Goal: Task Accomplishment & Management: Use online tool/utility

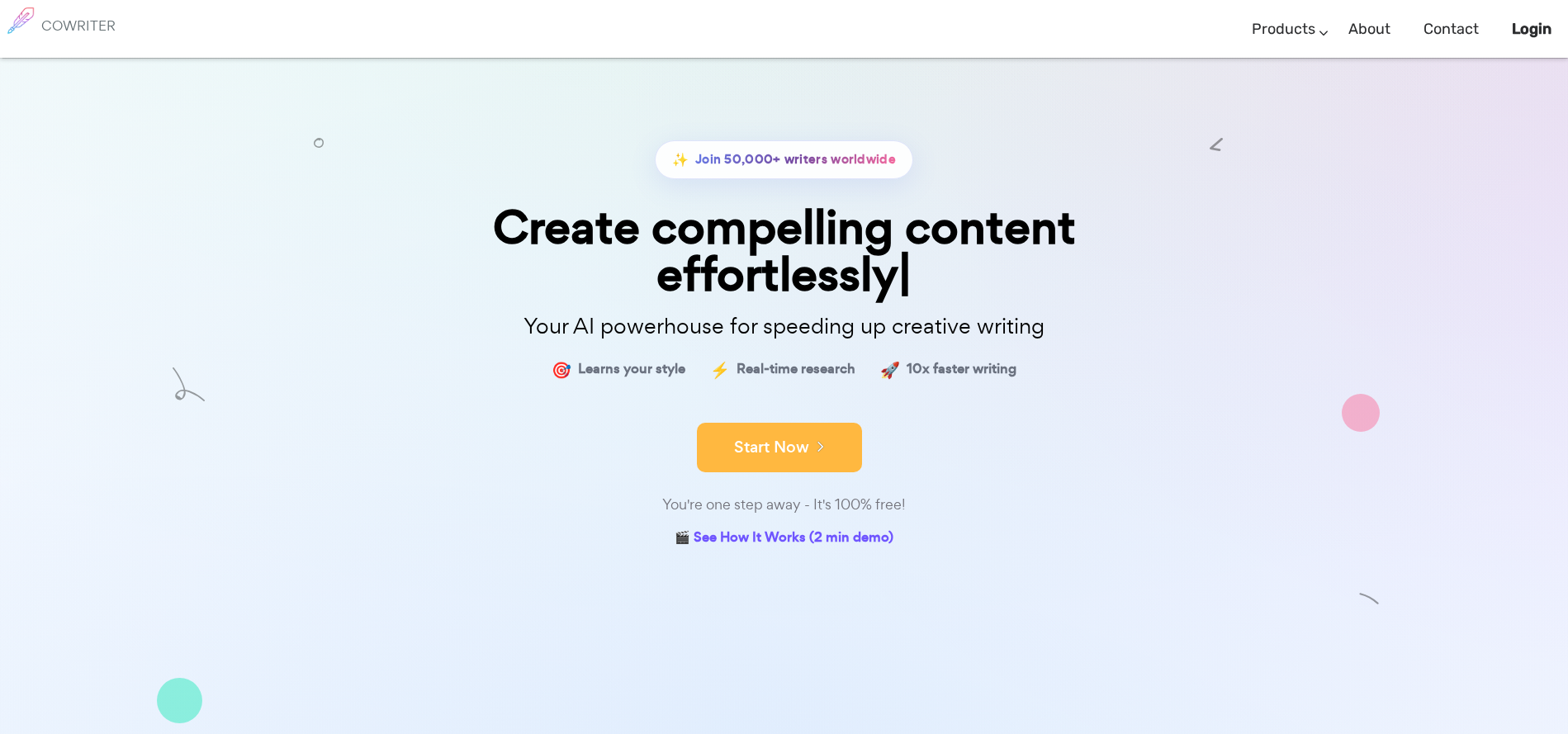
click at [830, 437] on button "Start Now" at bounding box center [779, 447] width 165 height 50
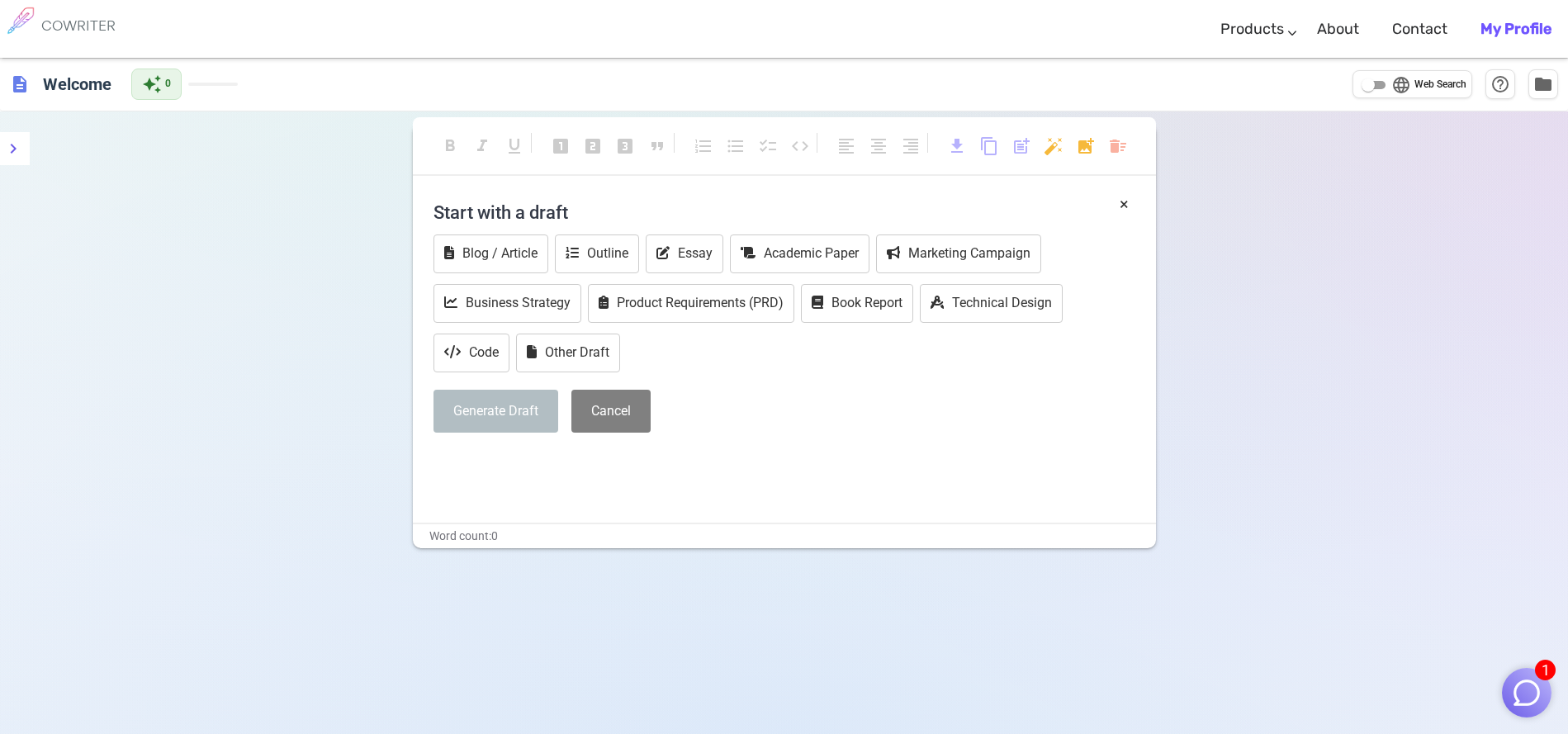
click at [1510, 23] on b "My Profile" at bounding box center [1516, 29] width 71 height 18
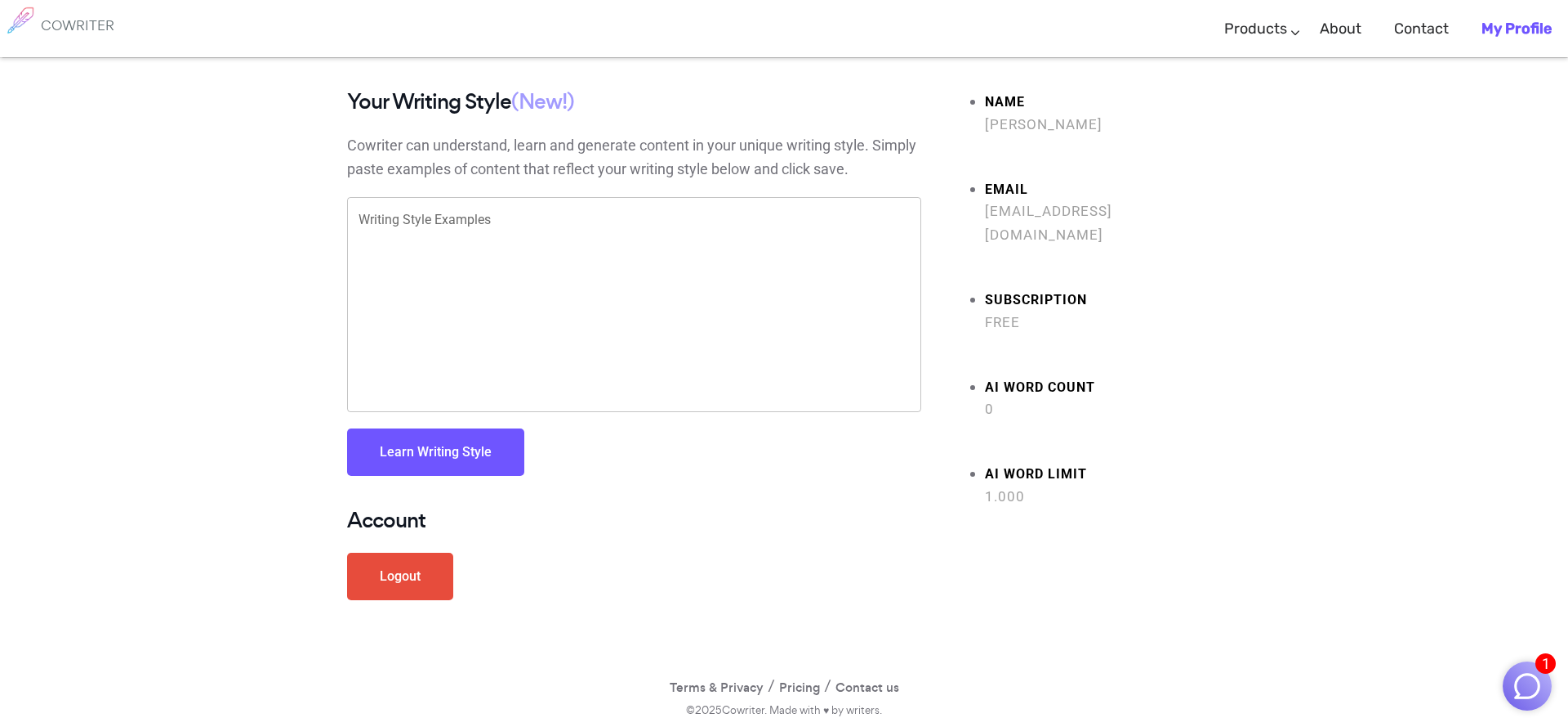
click at [1024, 463] on strong "AI Word limit" at bounding box center [1102, 474] width 236 height 24
click at [1519, 25] on b "My Profile" at bounding box center [1516, 28] width 71 height 18
click at [1273, 79] on link "Writing" at bounding box center [1318, 78] width 220 height 41
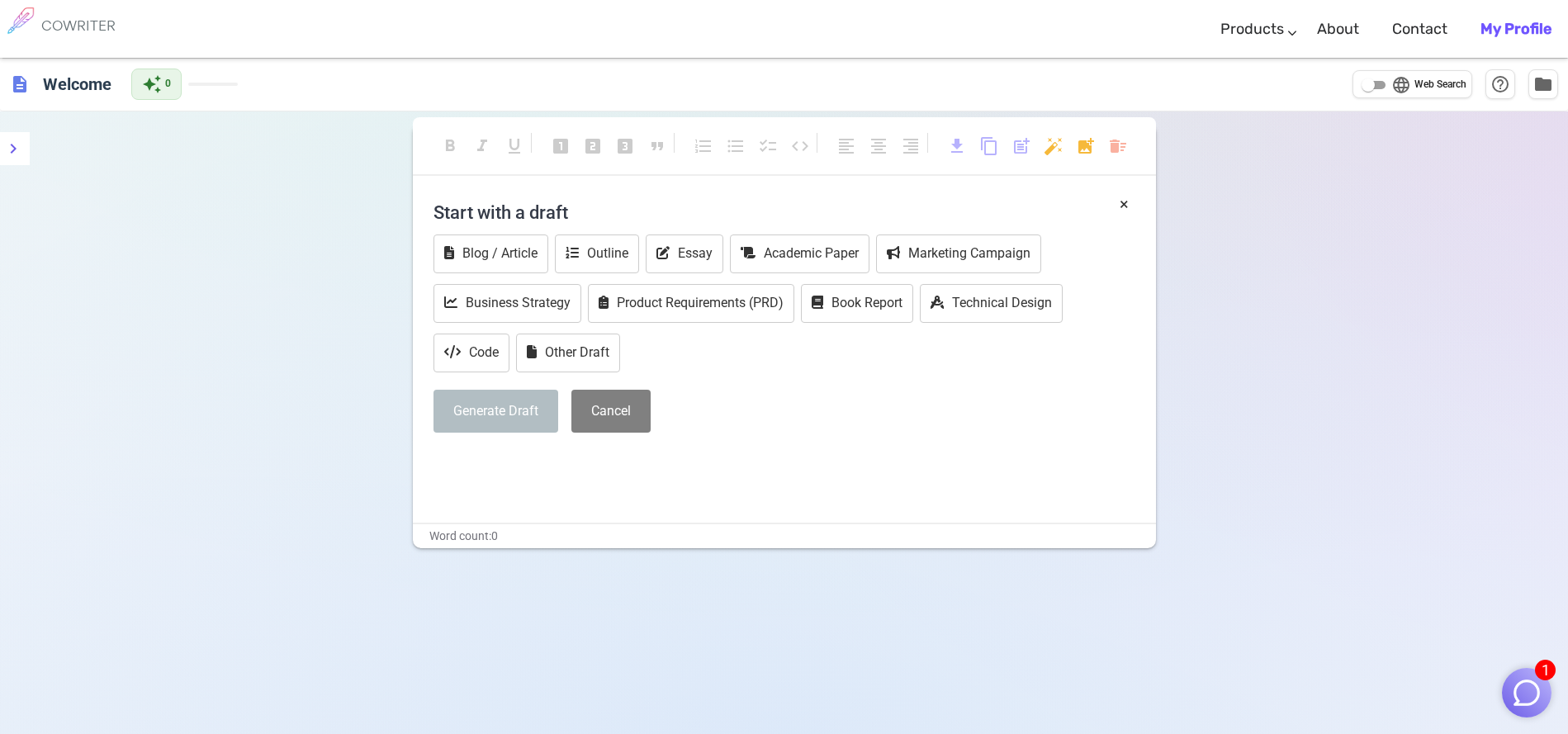
click at [551, 208] on h4 "Start with a draft" at bounding box center [784, 212] width 702 height 40
click at [590, 216] on h4 "Start with a draft" at bounding box center [784, 212] width 702 height 40
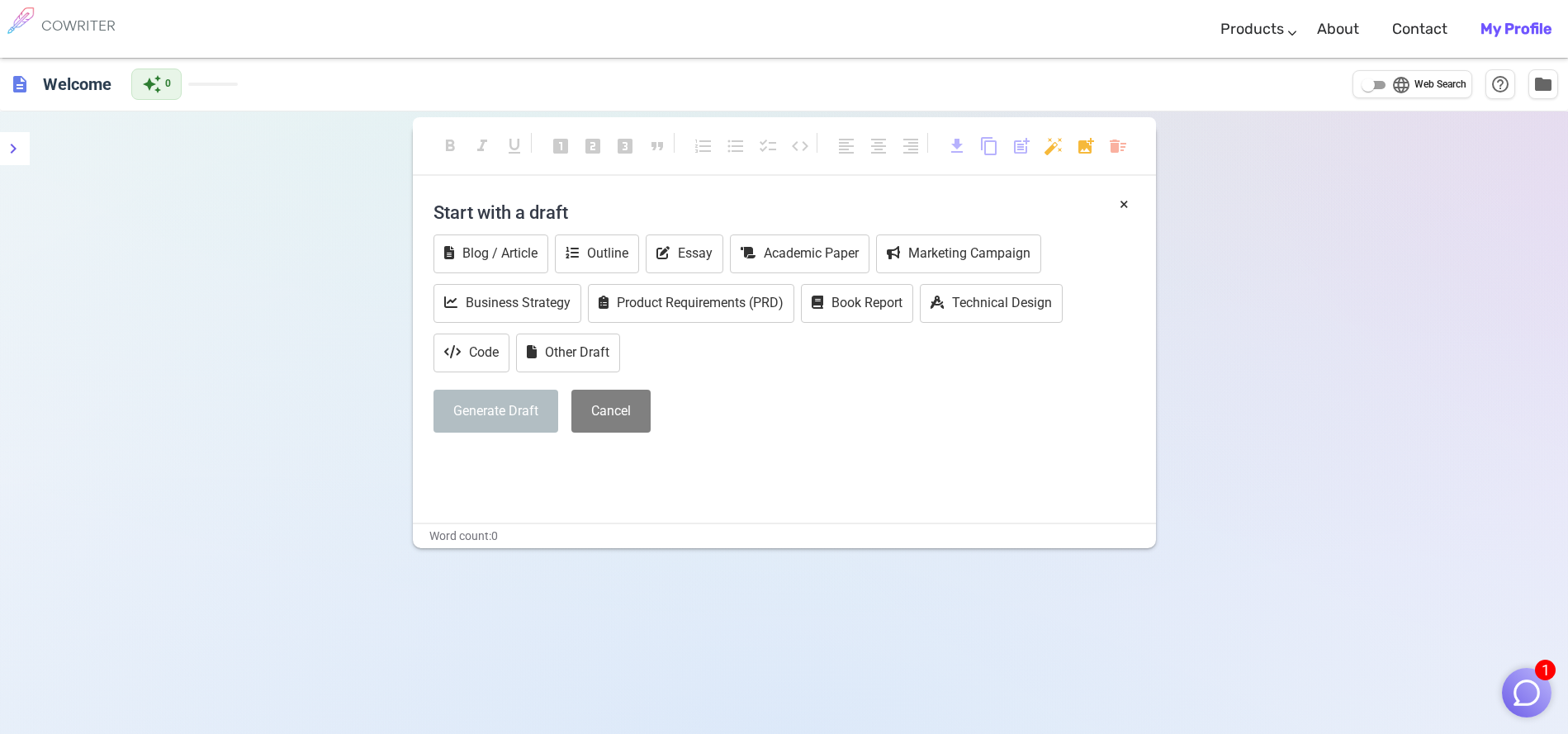
click at [565, 213] on h4 "Start with a draft" at bounding box center [784, 212] width 702 height 40
click at [565, 212] on h4 "Start with a draft" at bounding box center [784, 212] width 702 height 40
click at [717, 405] on div "Generate Draft Cancel" at bounding box center [784, 411] width 702 height 44
click at [488, 364] on button "Code" at bounding box center [472, 352] width 76 height 39
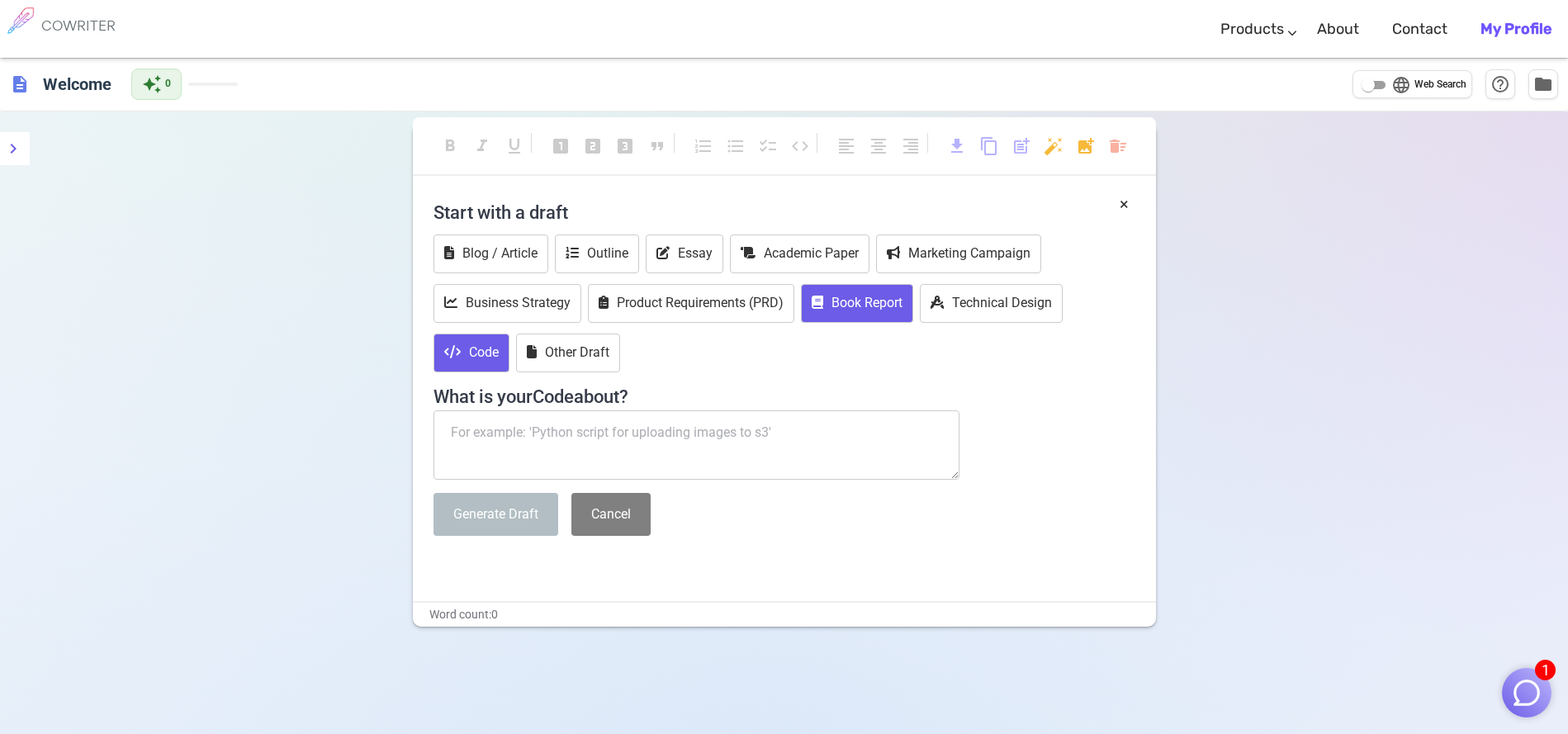
click at [823, 305] on icon at bounding box center [817, 302] width 11 height 13
click at [513, 203] on h4 "Start with a draft" at bounding box center [784, 212] width 702 height 40
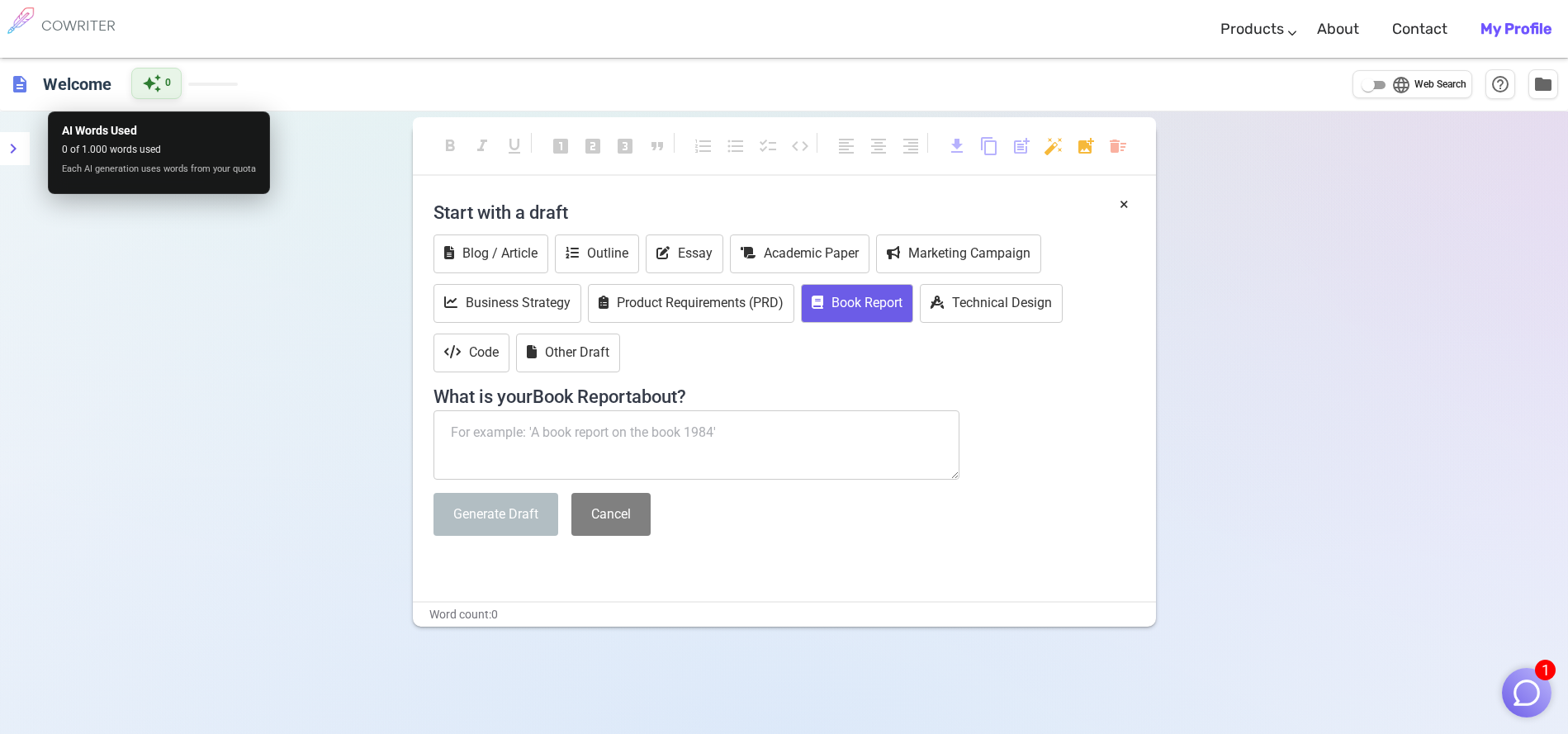
click at [146, 79] on span "auto_awesome" at bounding box center [151, 83] width 20 height 20
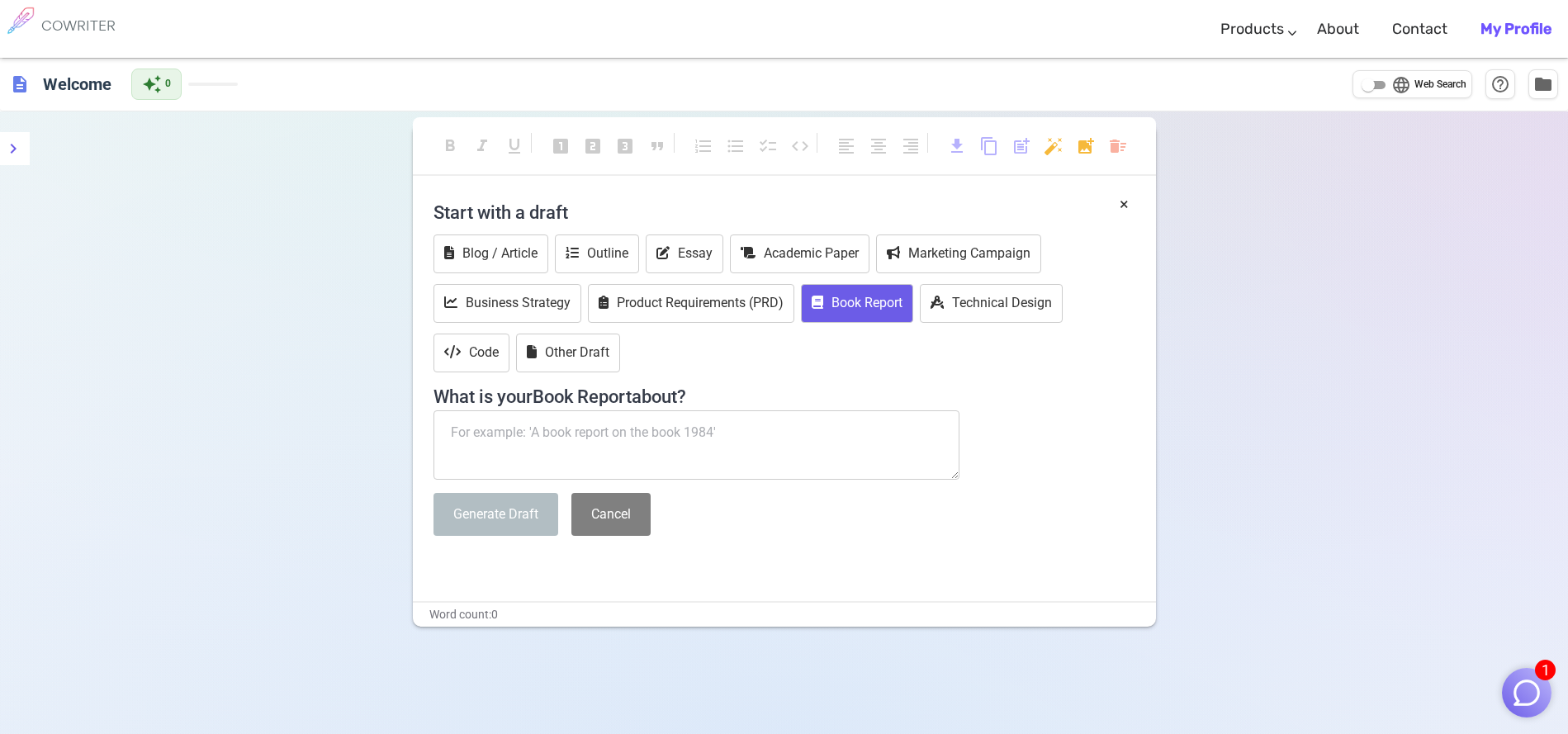
click at [503, 222] on h4 "Start with a draft" at bounding box center [784, 212] width 702 height 40
click at [1232, 337] on div "format_bold format_italic format_underlined looks_one looks_two looks_3 format_…" at bounding box center [784, 478] width 1568 height 734
click at [574, 220] on h4 "Start with a draft" at bounding box center [784, 212] width 702 height 40
click at [566, 211] on h4 "Start with a draft" at bounding box center [784, 212] width 702 height 40
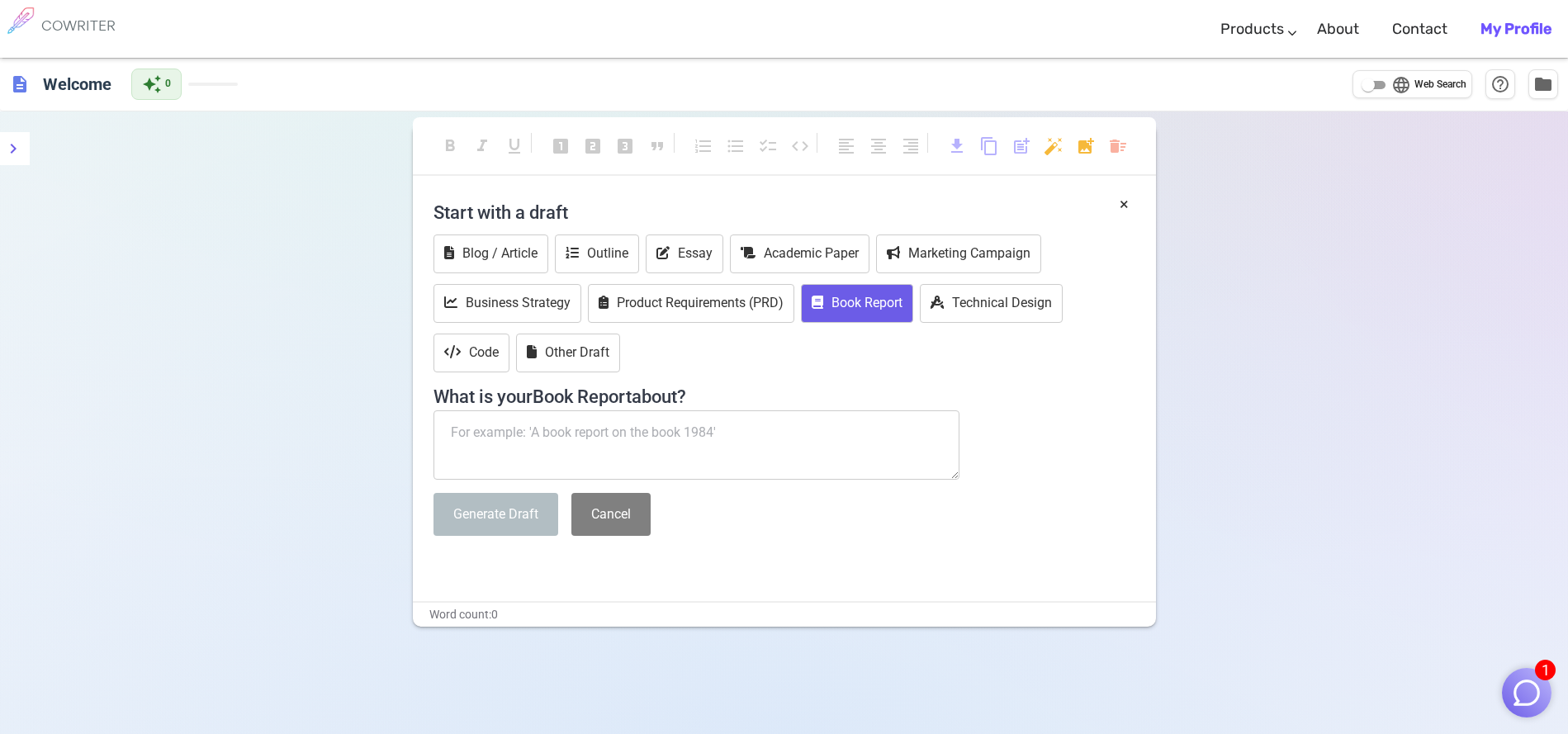
click at [566, 211] on h4 "Start with a draft" at bounding box center [784, 212] width 702 height 40
click at [76, 84] on h6 "Welcome" at bounding box center [77, 83] width 82 height 33
click at [100, 78] on input "Welcome" at bounding box center [134, 84] width 197 height 30
click at [120, 206] on div "format_bold format_italic format_underlined looks_one looks_two looks_3 format_…" at bounding box center [784, 476] width 1568 height 734
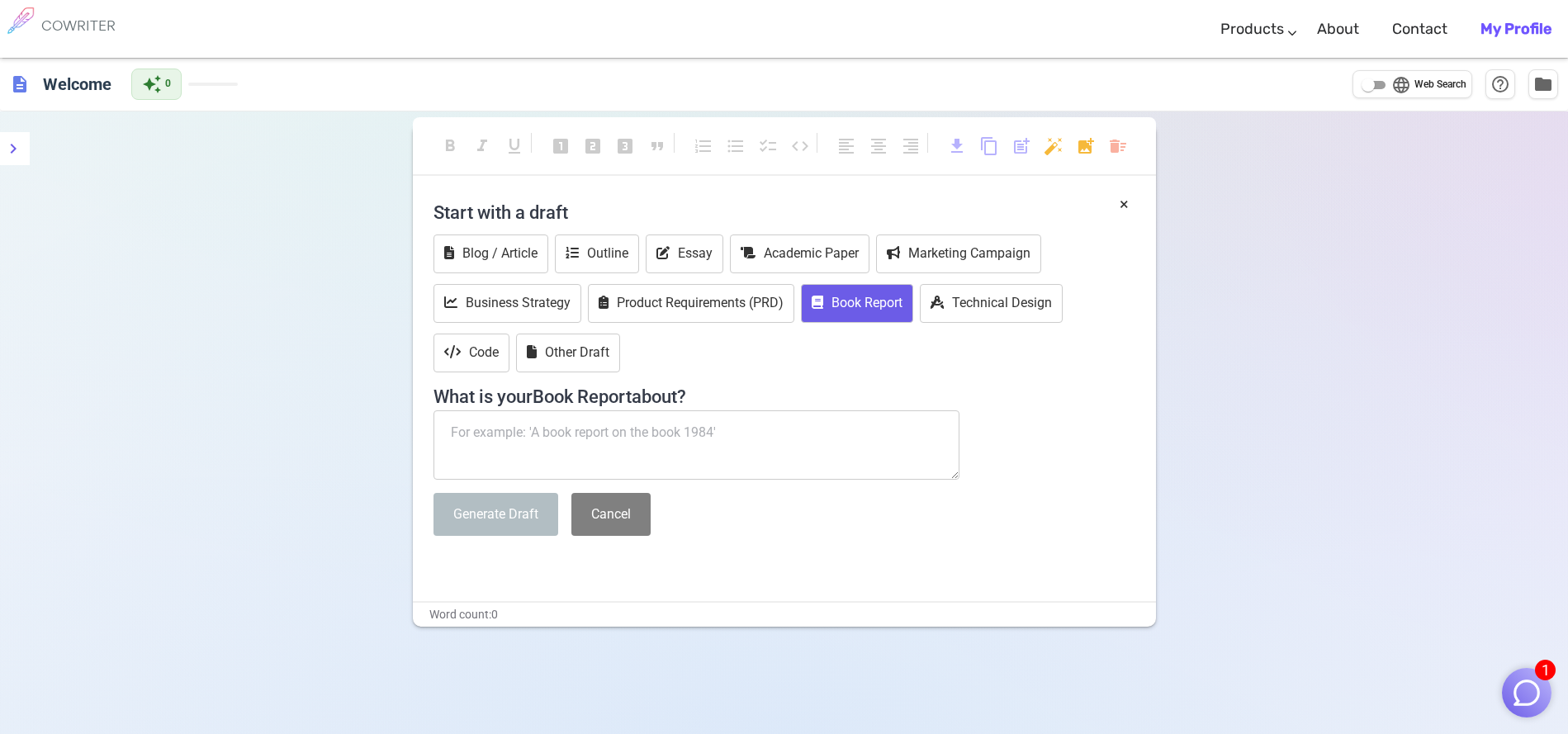
click at [555, 223] on h4 "Start with a draft" at bounding box center [784, 212] width 702 height 40
click at [586, 214] on h4 "Start with a draft" at bounding box center [784, 212] width 702 height 40
click at [738, 309] on button "Product Requirements (PRD)" at bounding box center [691, 303] width 207 height 39
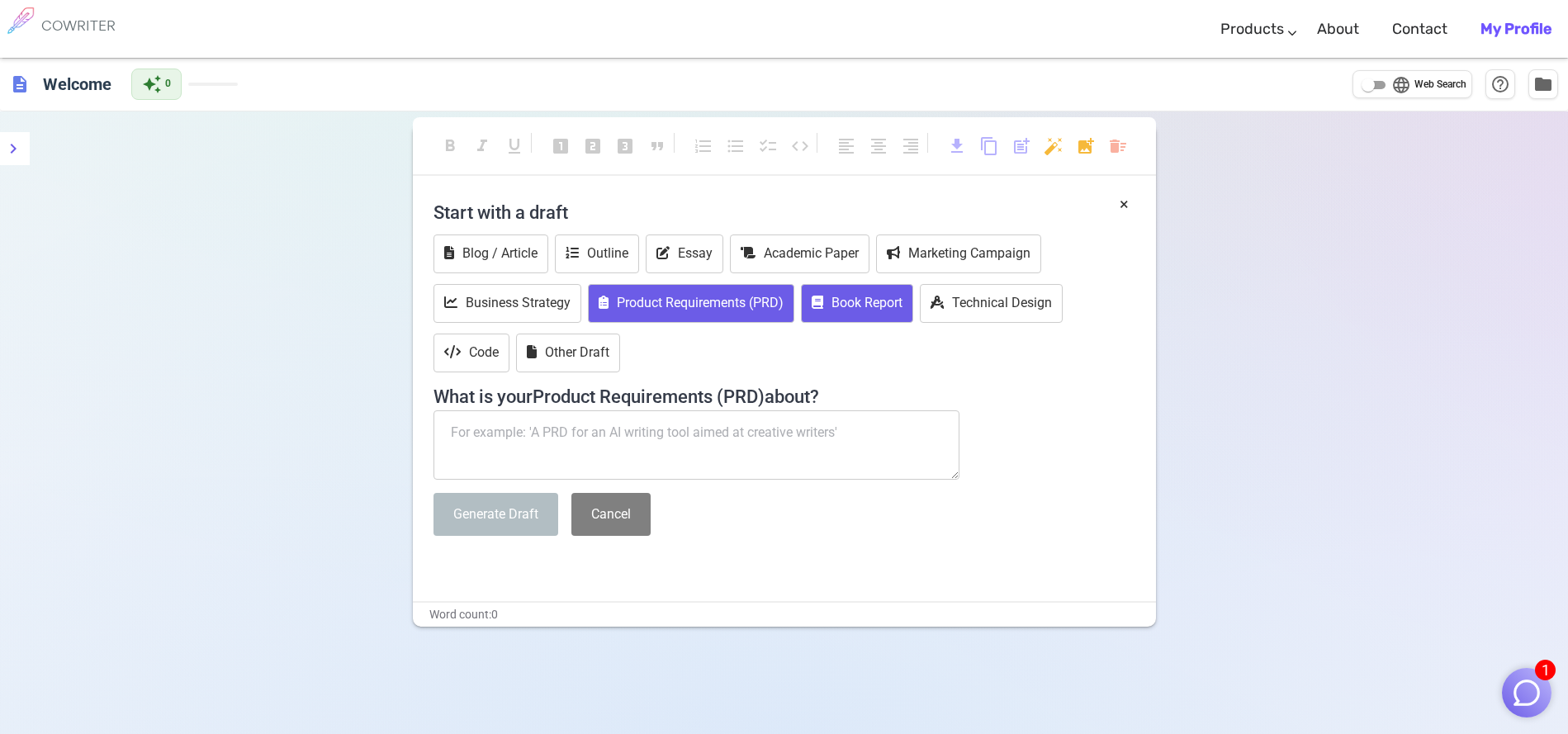
click at [851, 317] on button "Book Report" at bounding box center [857, 303] width 112 height 39
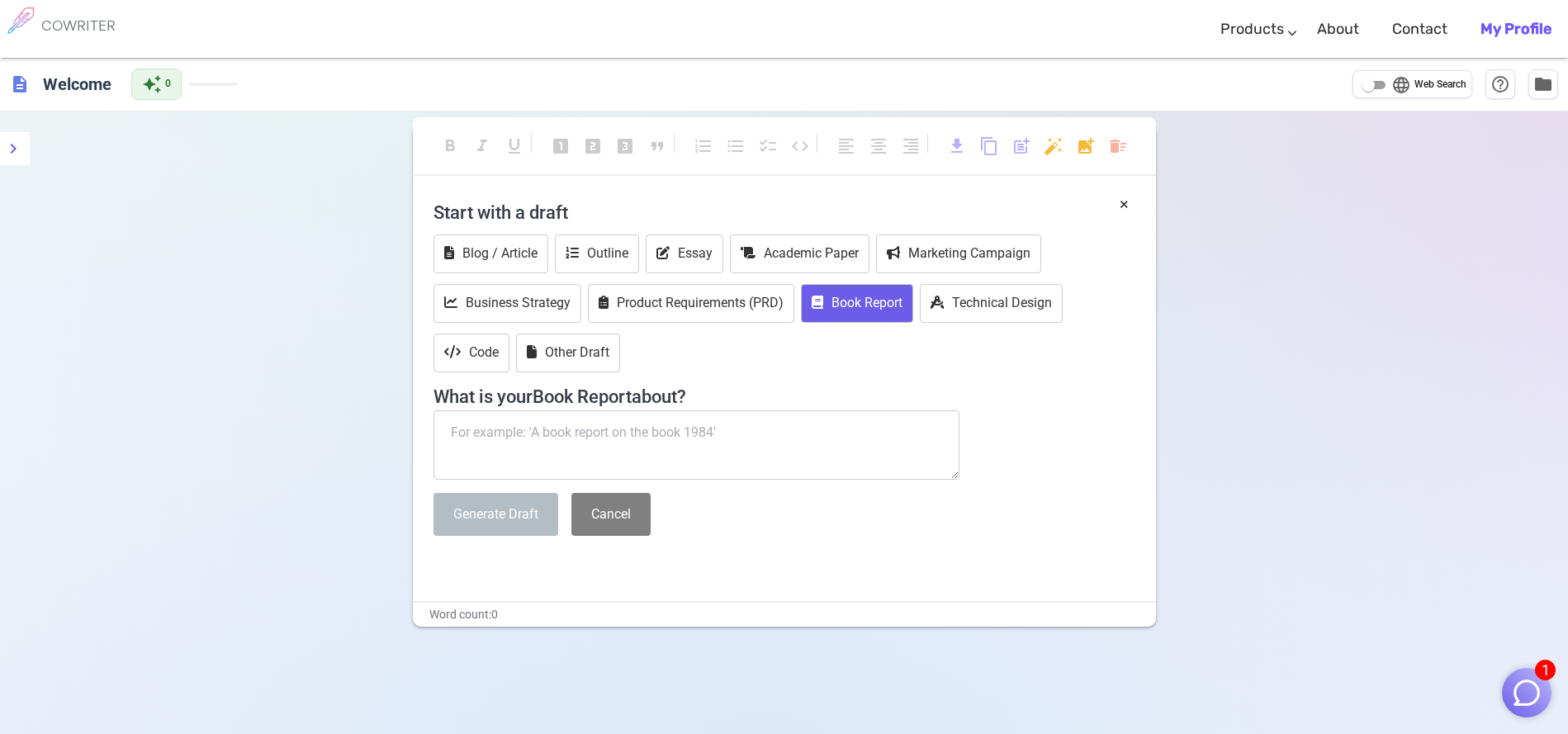
click at [851, 317] on button "Book Report" at bounding box center [857, 303] width 112 height 39
